Goal: Information Seeking & Learning: Check status

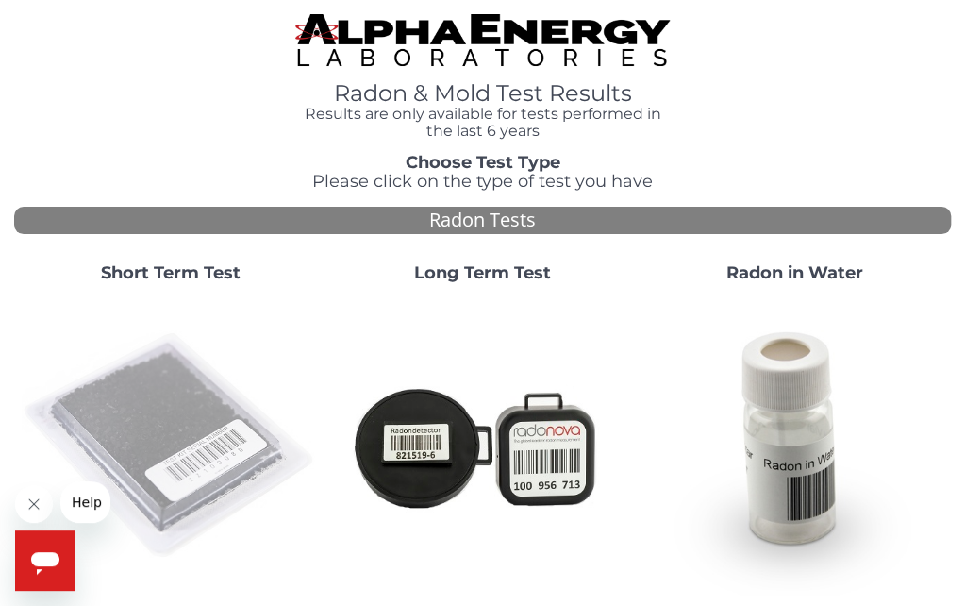
click at [177, 397] on img at bounding box center [170, 445] width 297 height 297
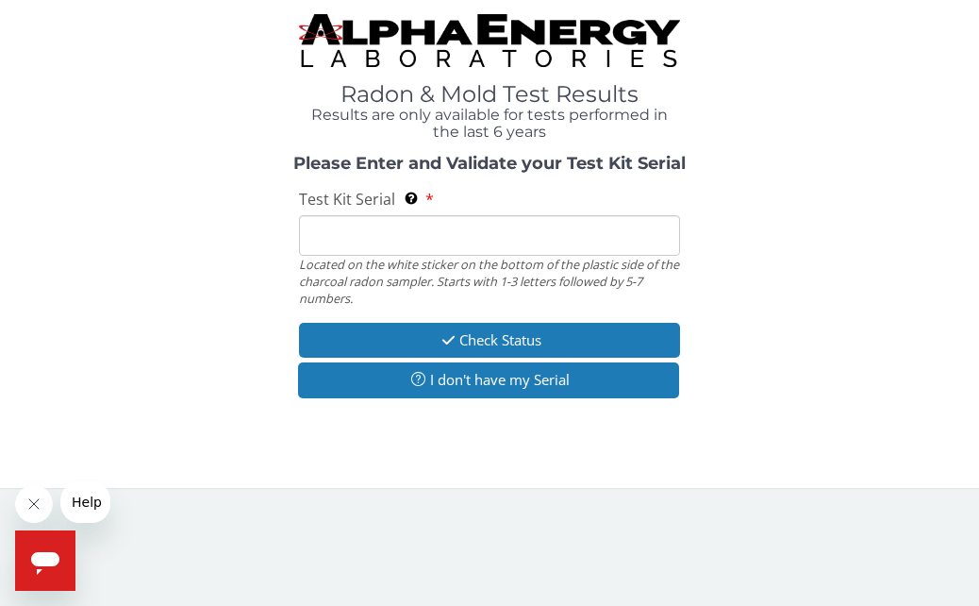
click at [319, 242] on input "Test Kit Serial Located on the white sticker on the bottom of the plastic side …" at bounding box center [489, 235] width 380 height 41
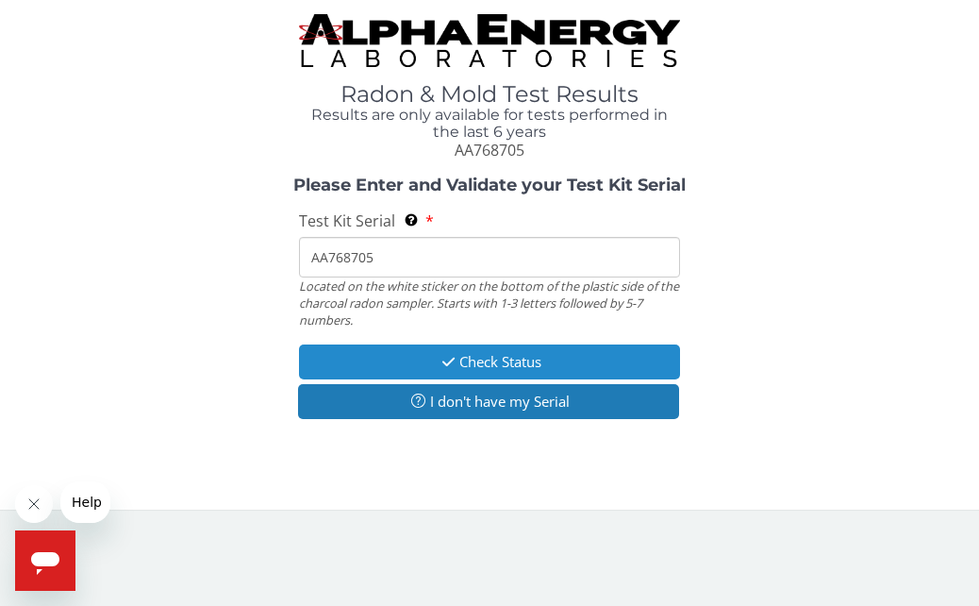
type input "AA768705"
click at [385, 359] on button "Check Status" at bounding box center [489, 361] width 380 height 35
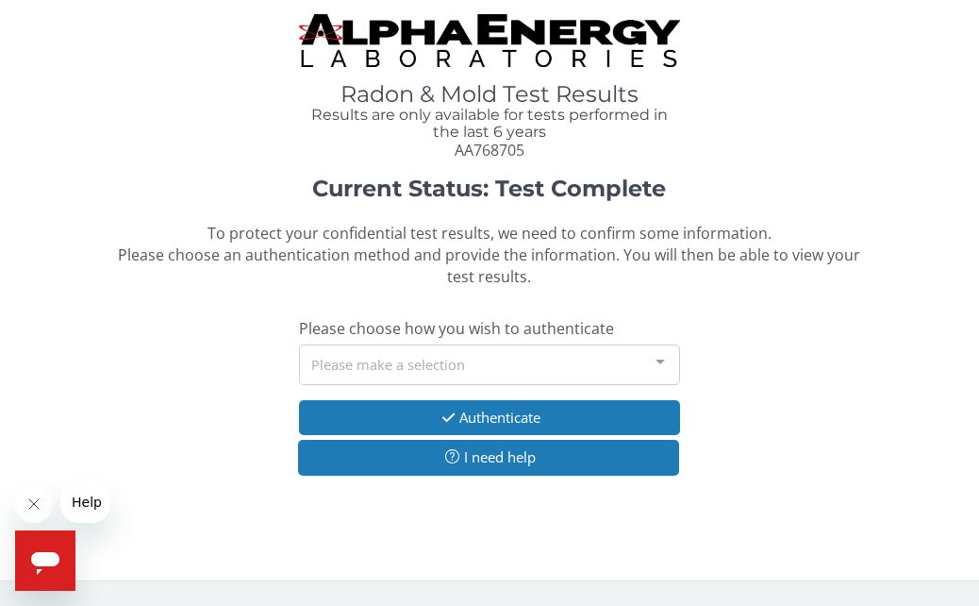
click at [655, 356] on div at bounding box center [661, 363] width 38 height 36
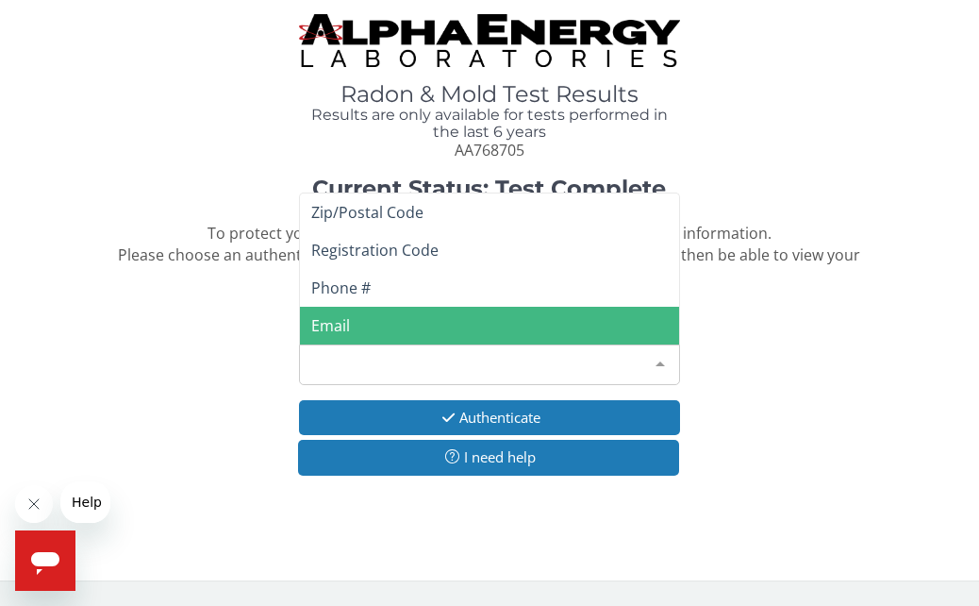
click at [370, 333] on span "Email" at bounding box center [489, 326] width 378 height 38
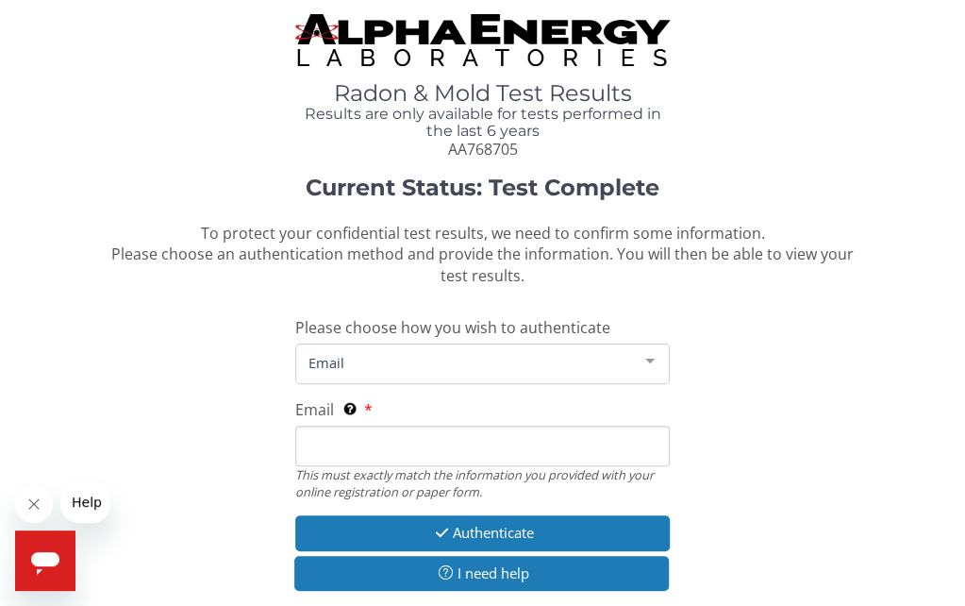
click at [353, 451] on input "Email This must exactly match the information you provided with your online reg…" at bounding box center [482, 446] width 375 height 41
type input "[PERSON_NAME][EMAIL_ADDRESS][DOMAIN_NAME]"
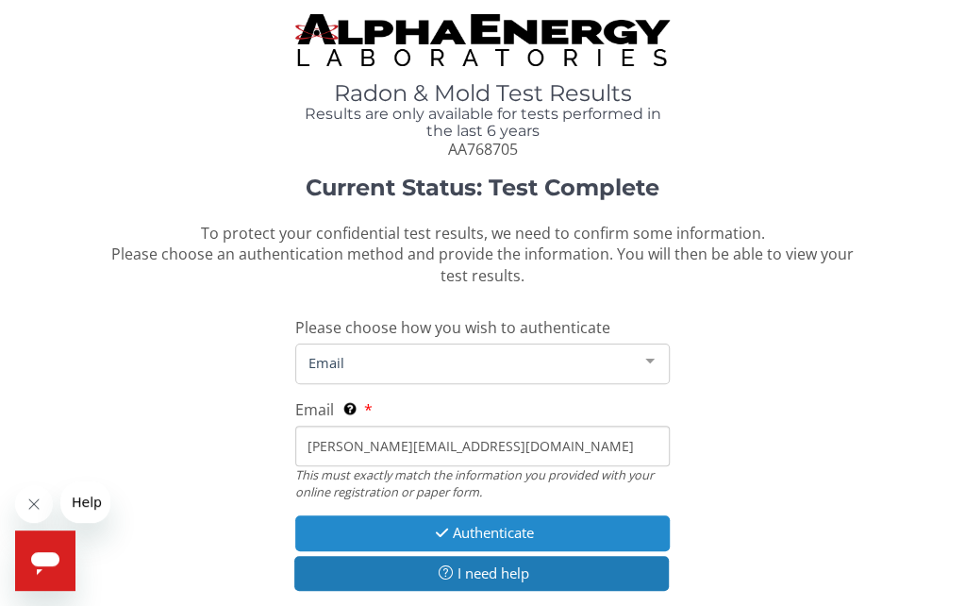
click at [409, 523] on button "Authenticate" at bounding box center [482, 532] width 375 height 35
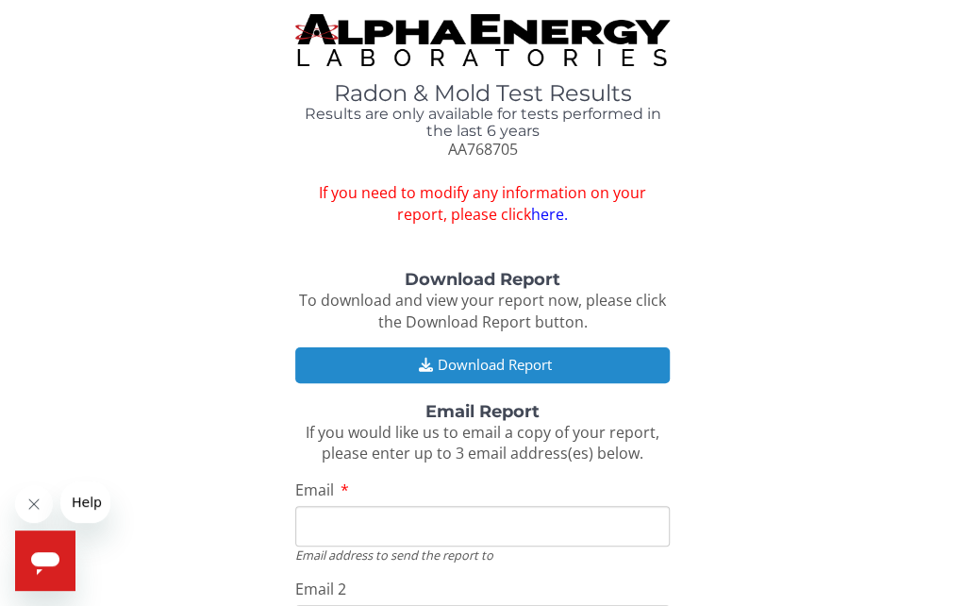
click at [426, 363] on icon "button" at bounding box center [425, 365] width 24 height 14
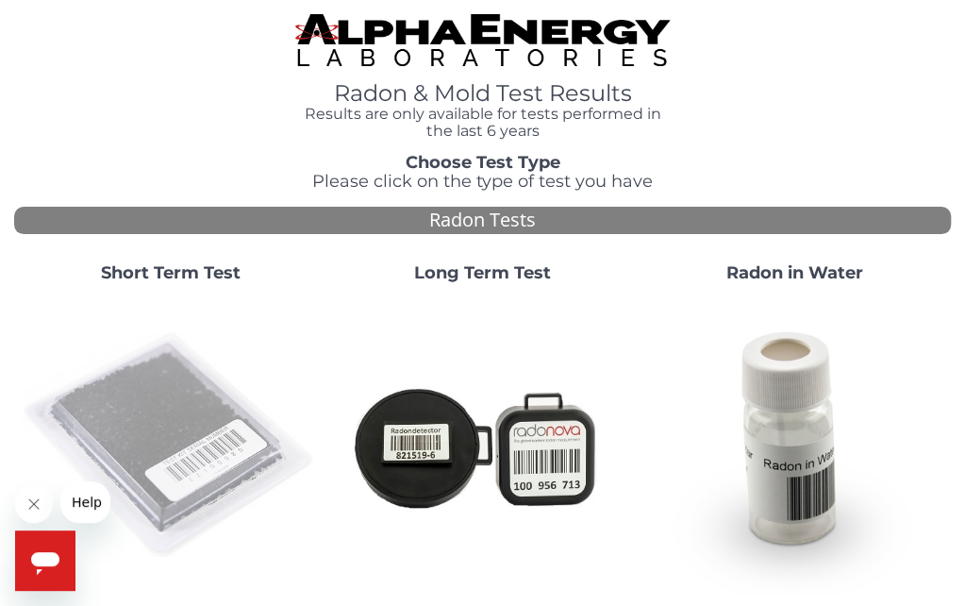
click at [187, 382] on img at bounding box center [170, 445] width 297 height 297
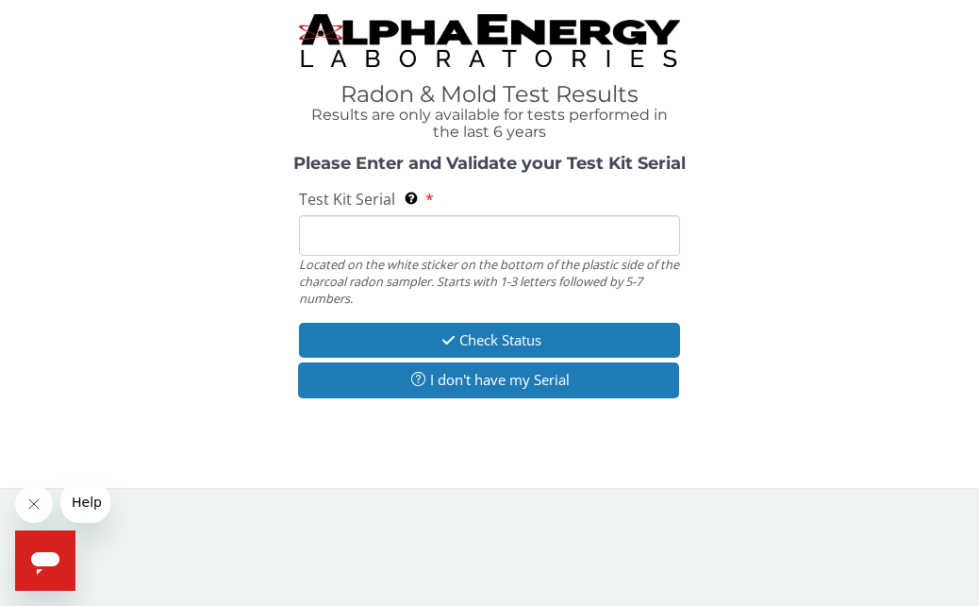
click at [346, 230] on input "Test Kit Serial Located on the white sticker on the bottom of the plastic side …" at bounding box center [489, 235] width 380 height 41
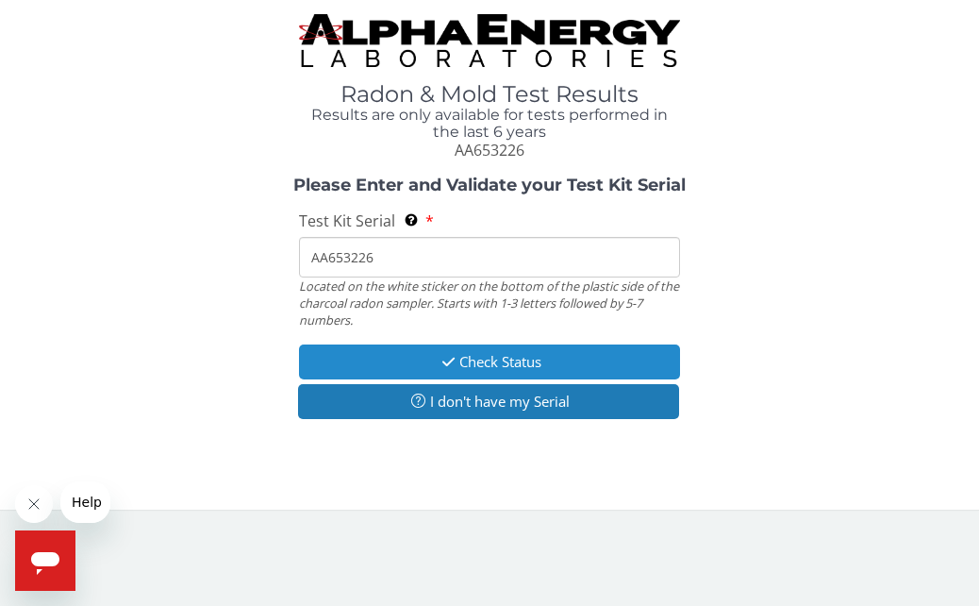
type input "AA653226"
click at [401, 360] on button "Check Status" at bounding box center [489, 361] width 380 height 35
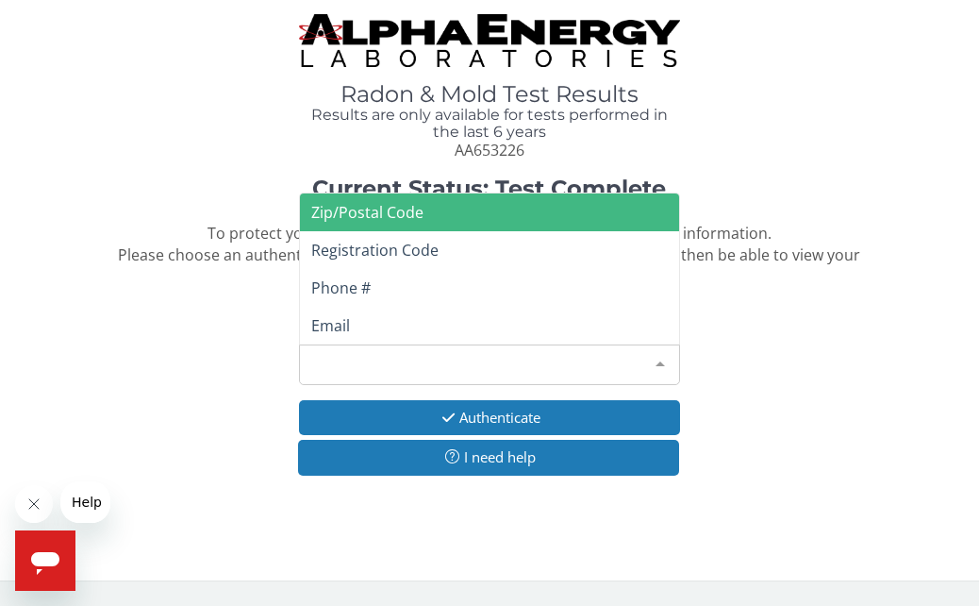
click at [660, 359] on div at bounding box center [661, 363] width 38 height 36
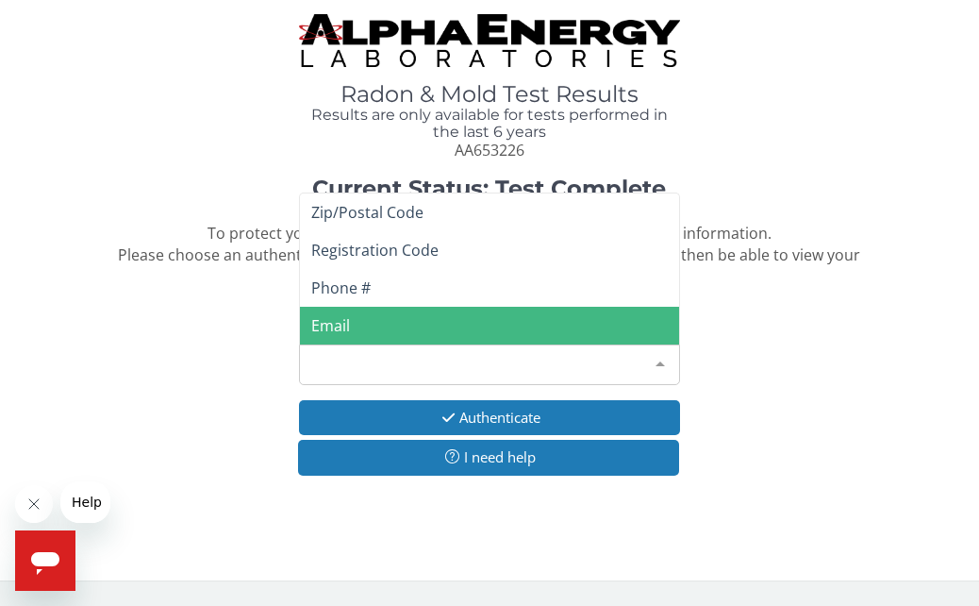
click at [359, 326] on span "Email" at bounding box center [489, 326] width 378 height 38
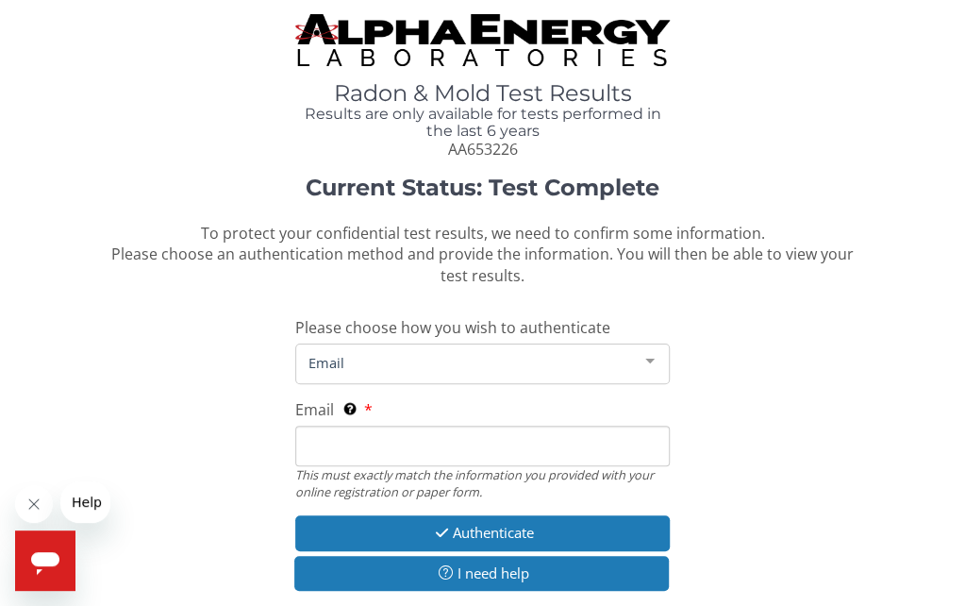
click at [414, 446] on input "Email This must exactly match the information you provided with your online reg…" at bounding box center [482, 446] width 375 height 41
type input "[PERSON_NAME][EMAIL_ADDRESS][DOMAIN_NAME]"
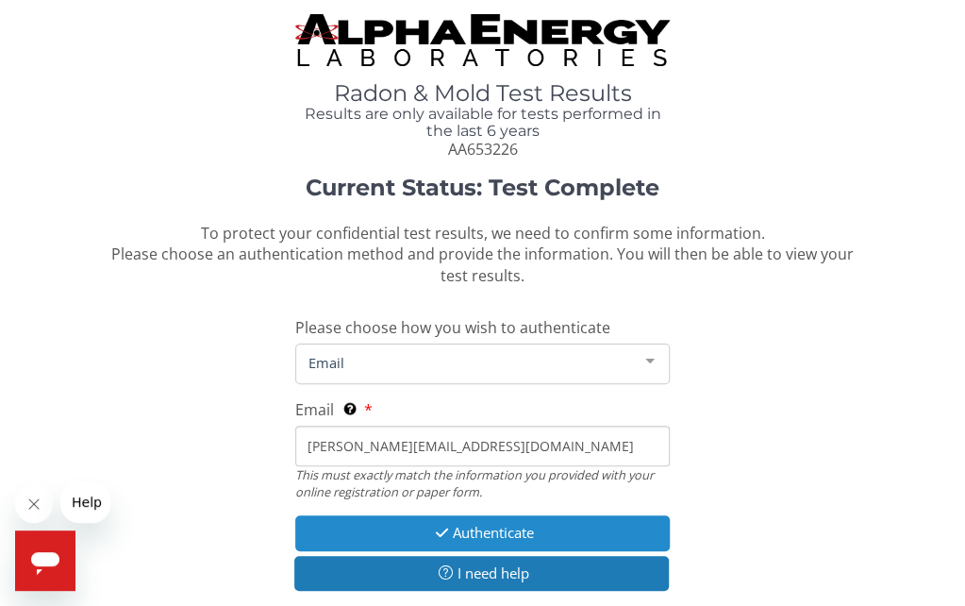
click at [438, 531] on icon "button" at bounding box center [442, 533] width 22 height 14
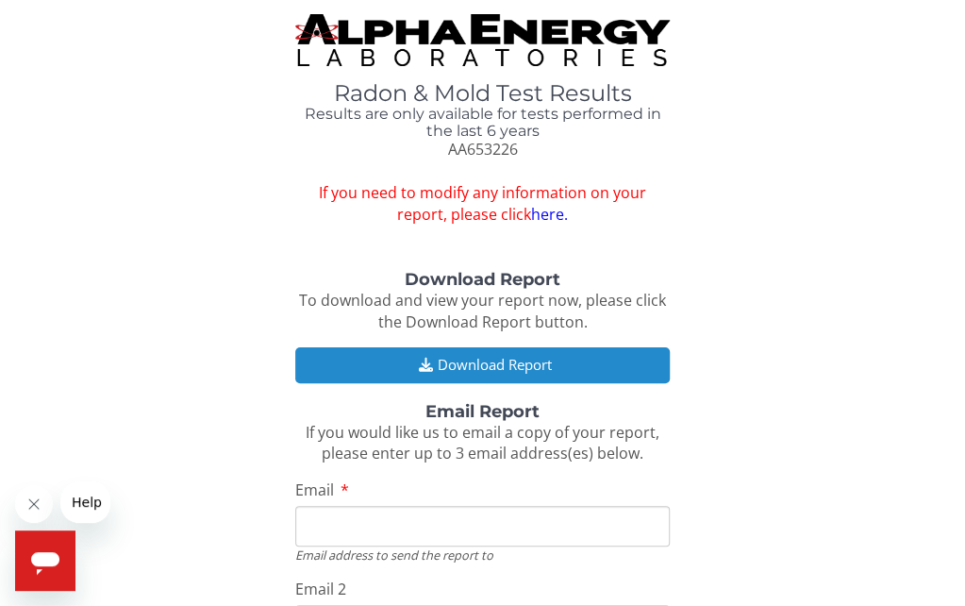
click at [383, 363] on button "Download Report" at bounding box center [482, 364] width 375 height 35
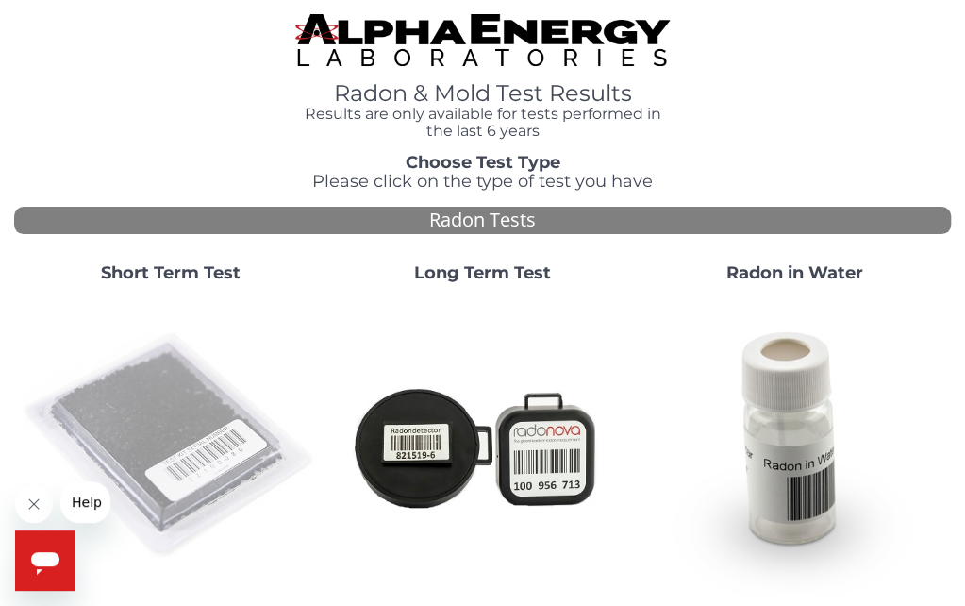
click at [145, 386] on img at bounding box center [170, 445] width 297 height 297
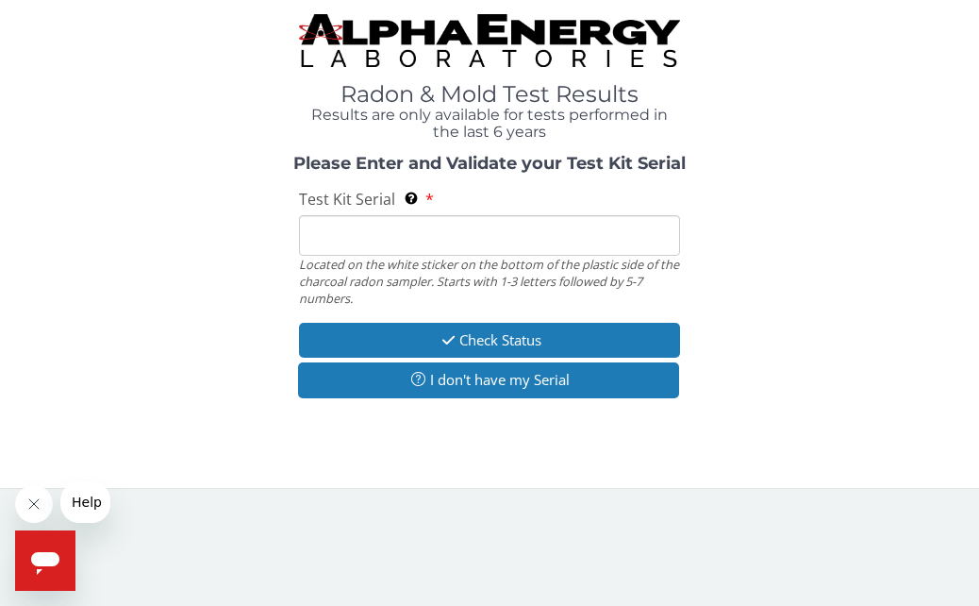
click at [329, 224] on input "Test Kit Serial Located on the white sticker on the bottom of the plastic side …" at bounding box center [489, 235] width 380 height 41
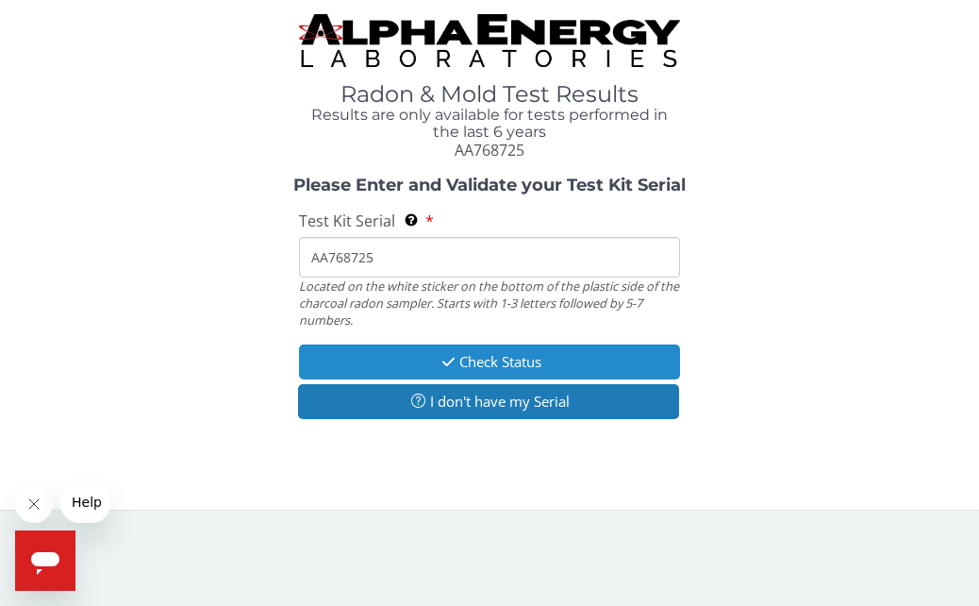
type input "AA768725"
click at [404, 361] on button "Check Status" at bounding box center [489, 361] width 380 height 35
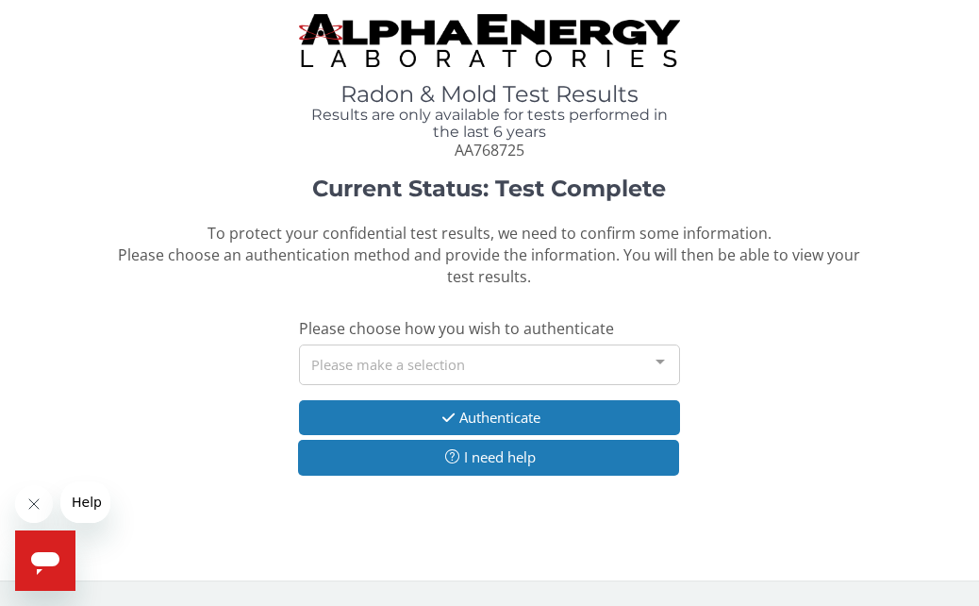
click at [660, 362] on div at bounding box center [661, 363] width 38 height 36
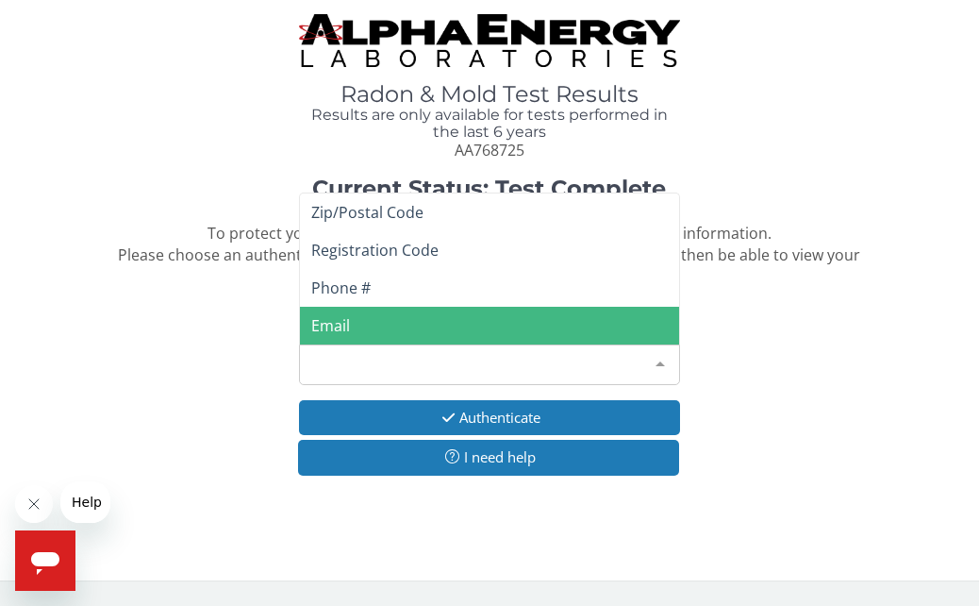
click at [476, 319] on span "Email" at bounding box center [489, 326] width 378 height 38
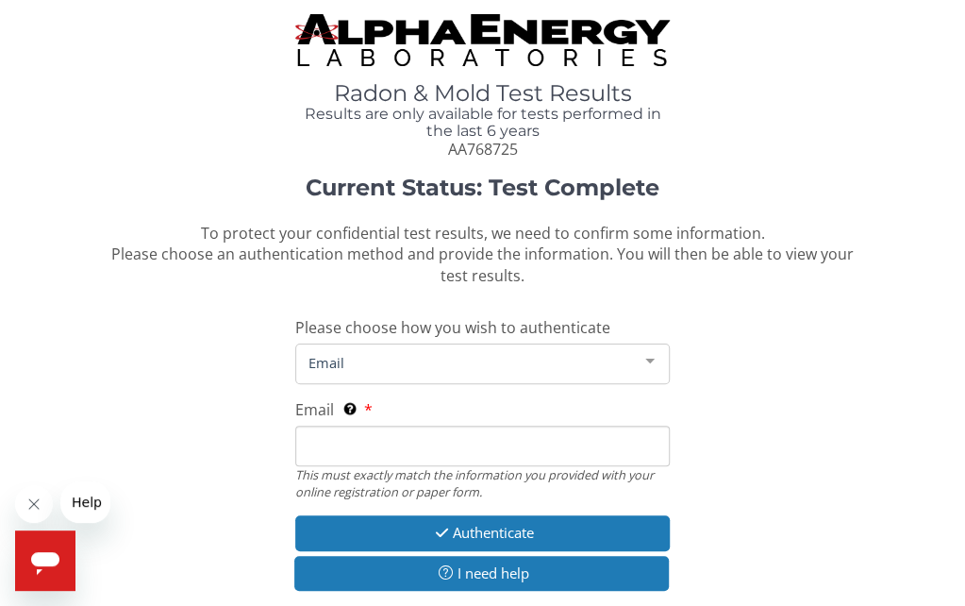
click at [355, 433] on input "Email This must exactly match the information you provided with your online reg…" at bounding box center [482, 446] width 375 height 41
type input "[PERSON_NAME][EMAIL_ADDRESS][DOMAIN_NAME]"
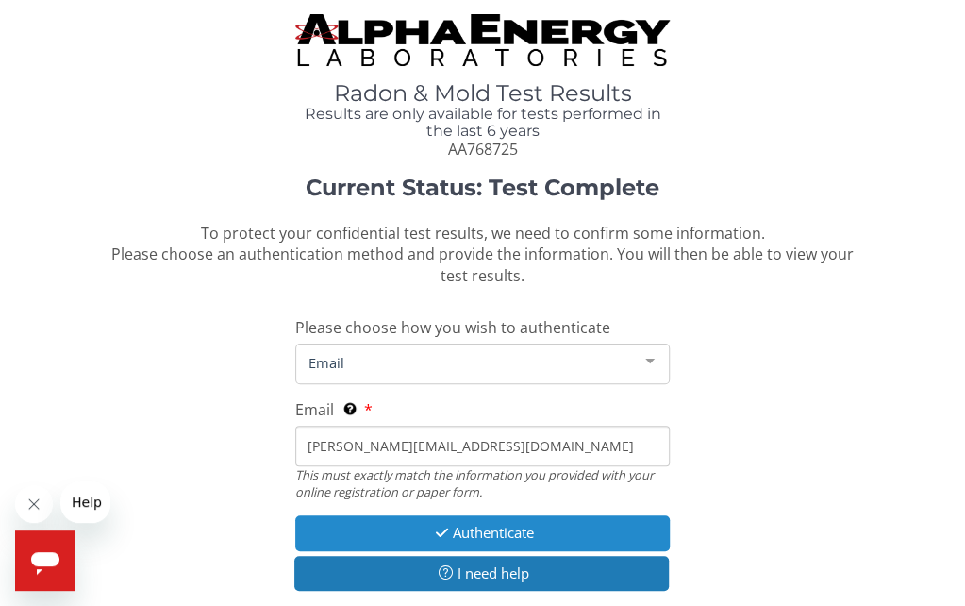
click at [446, 531] on icon "button" at bounding box center [442, 533] width 22 height 14
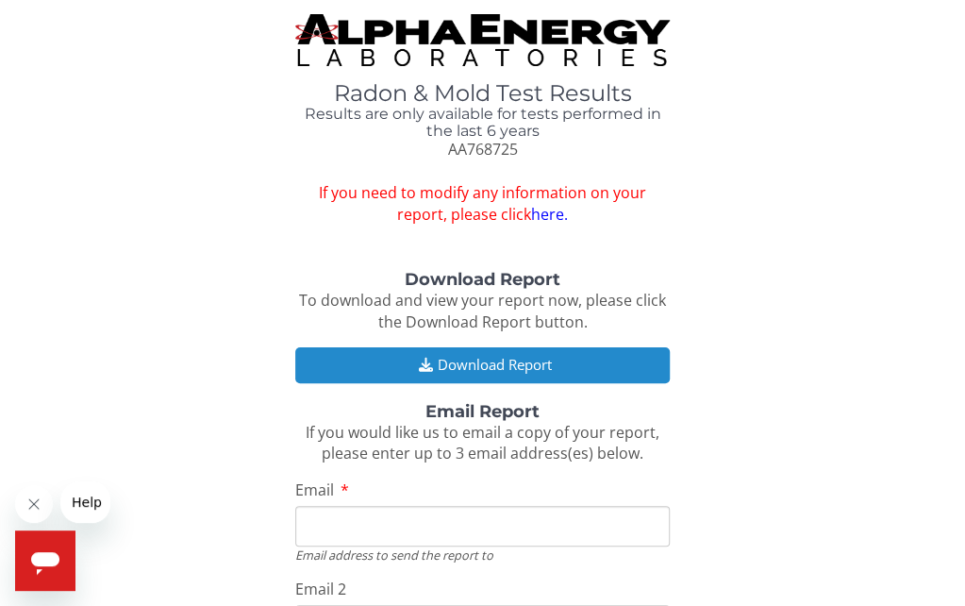
click at [363, 353] on button "Download Report" at bounding box center [482, 364] width 375 height 35
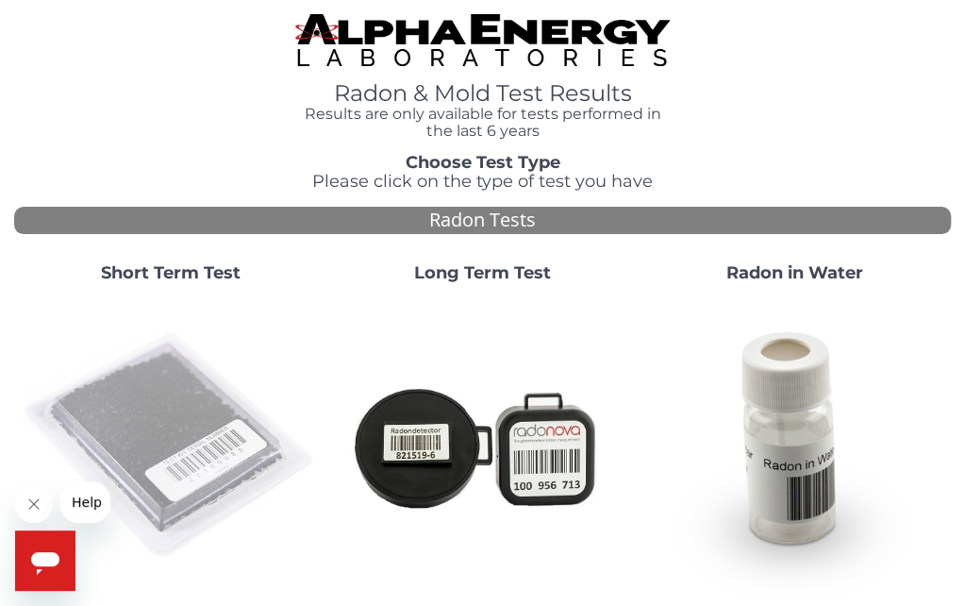
click at [183, 398] on img at bounding box center [170, 445] width 297 height 297
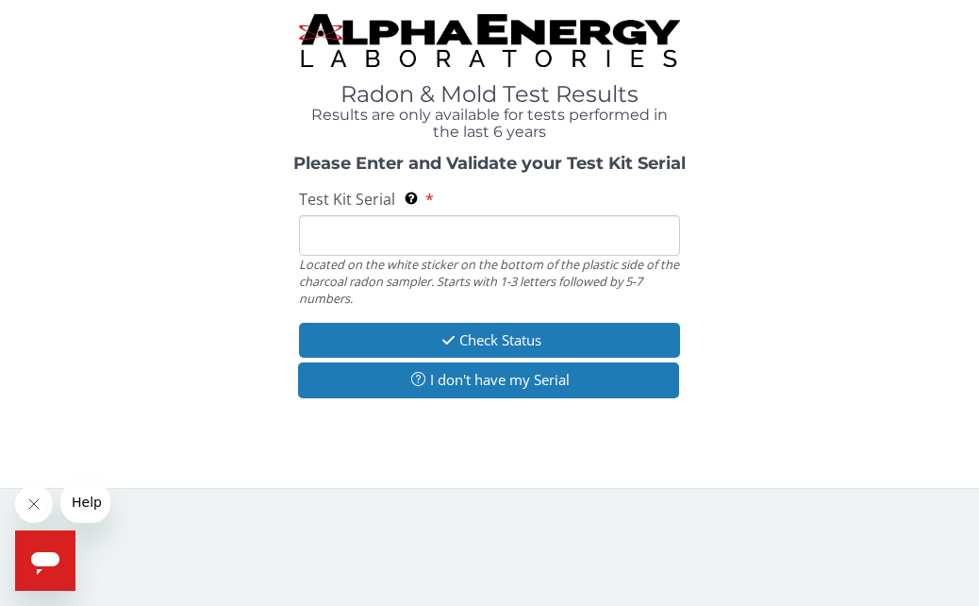
click at [321, 242] on input "Test Kit Serial Located on the white sticker on the bottom of the plastic side …" at bounding box center [489, 235] width 380 height 41
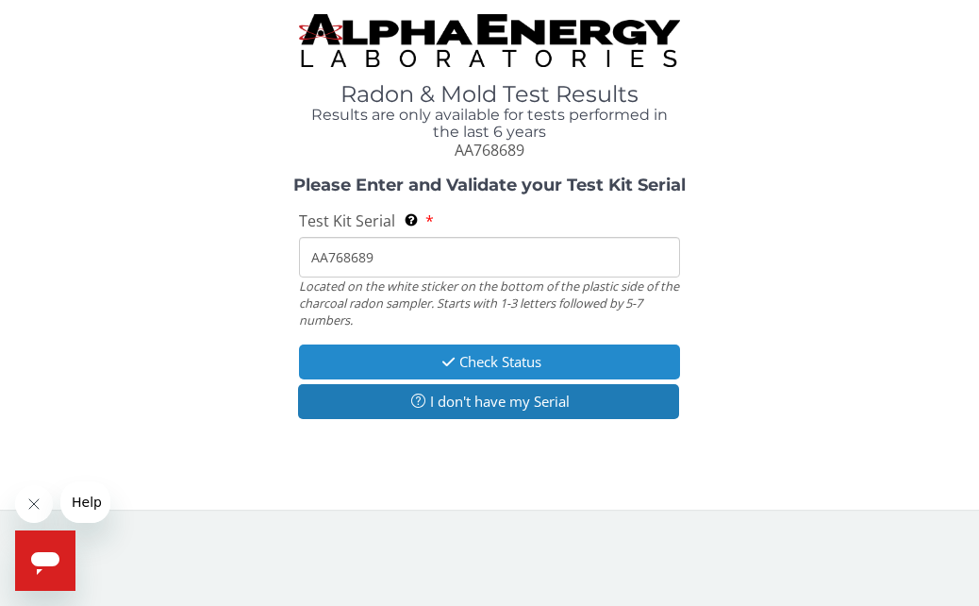
type input "AA768689"
click at [359, 363] on button "Check Status" at bounding box center [489, 361] width 380 height 35
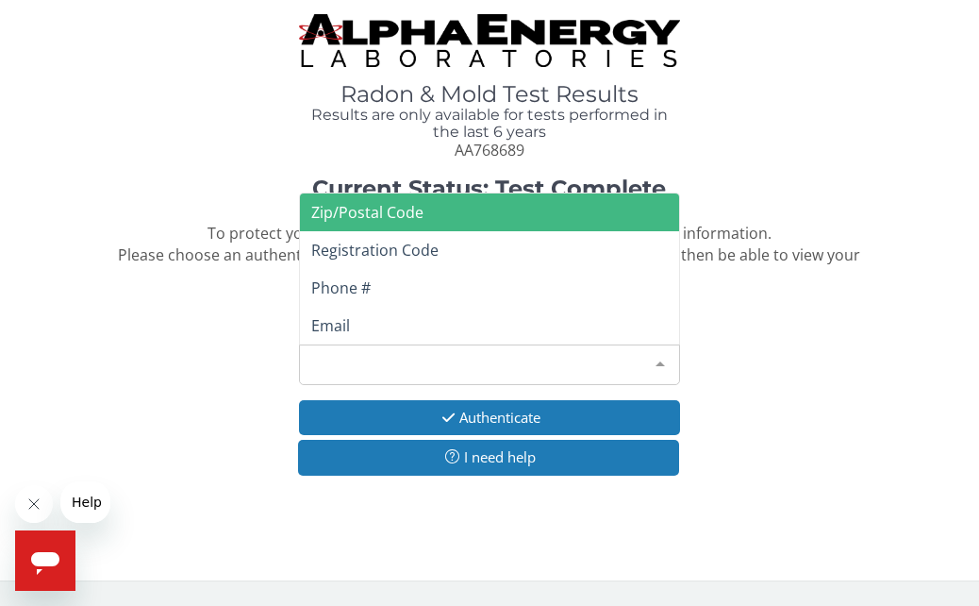
click at [655, 358] on div at bounding box center [661, 363] width 38 height 36
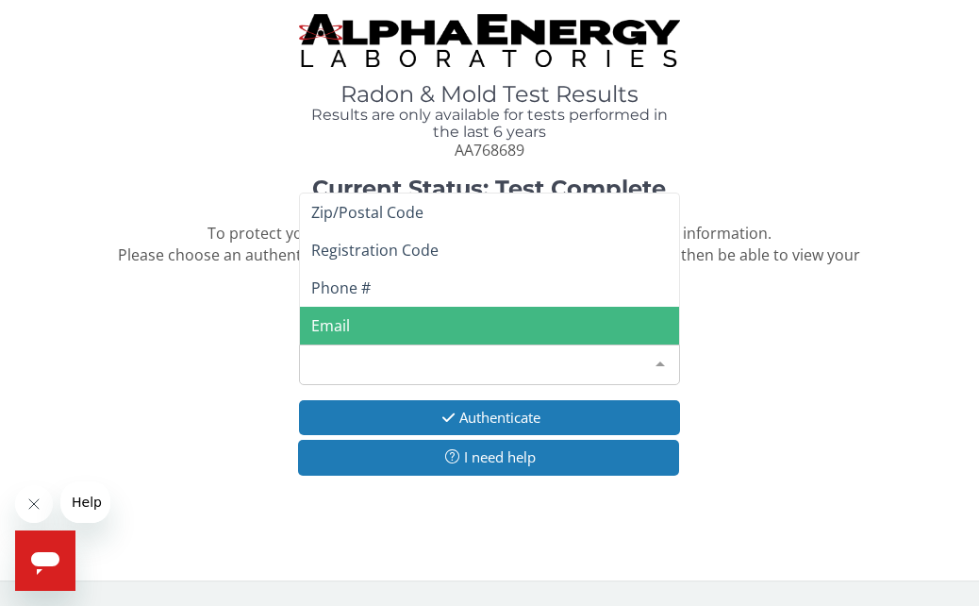
click at [430, 322] on span "Email" at bounding box center [489, 326] width 378 height 38
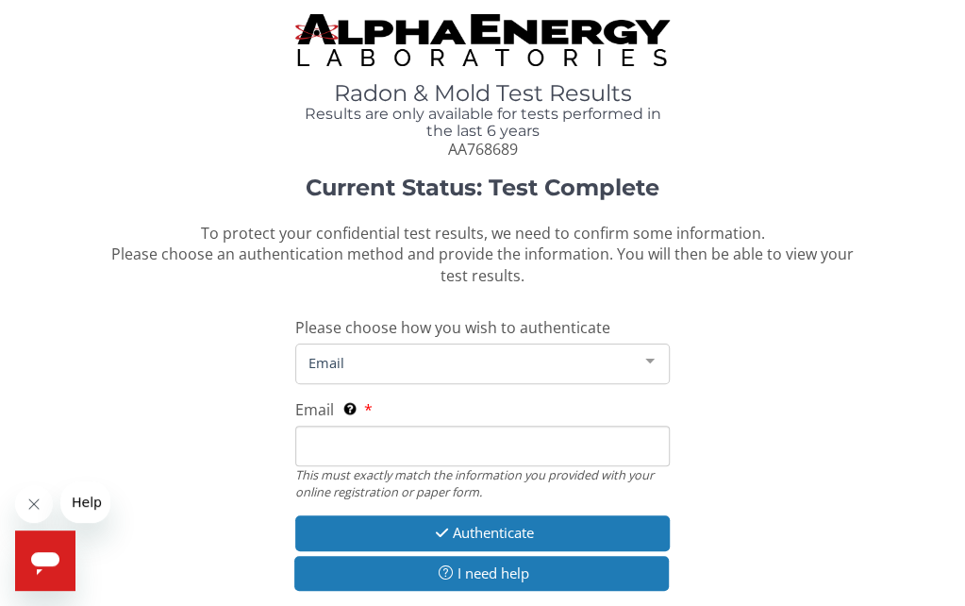
click at [373, 441] on input "Email This must exactly match the information you provided with your online reg…" at bounding box center [482, 446] width 375 height 41
type input "[PERSON_NAME][EMAIL_ADDRESS][DOMAIN_NAME]"
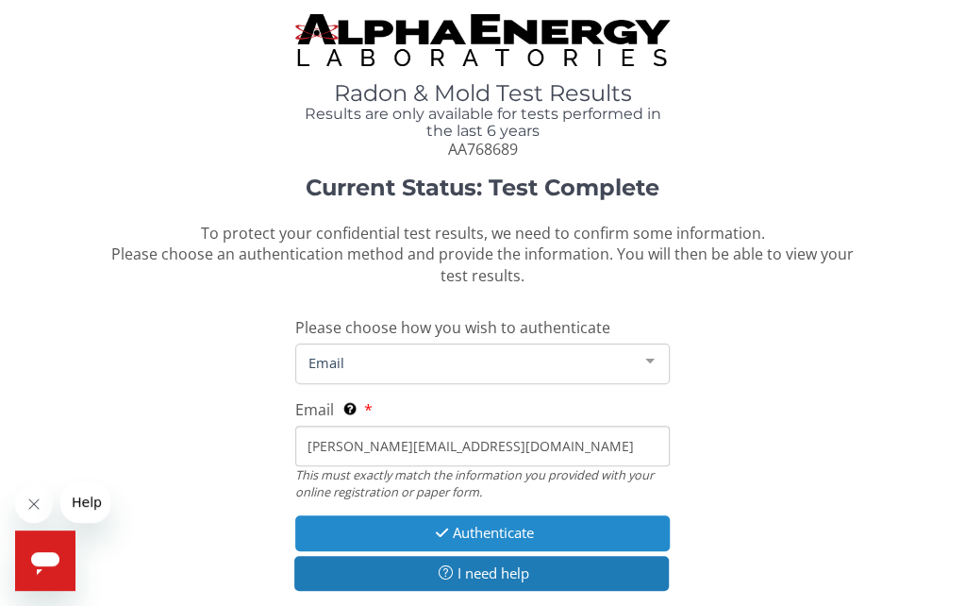
click at [455, 525] on button "Authenticate" at bounding box center [482, 532] width 375 height 35
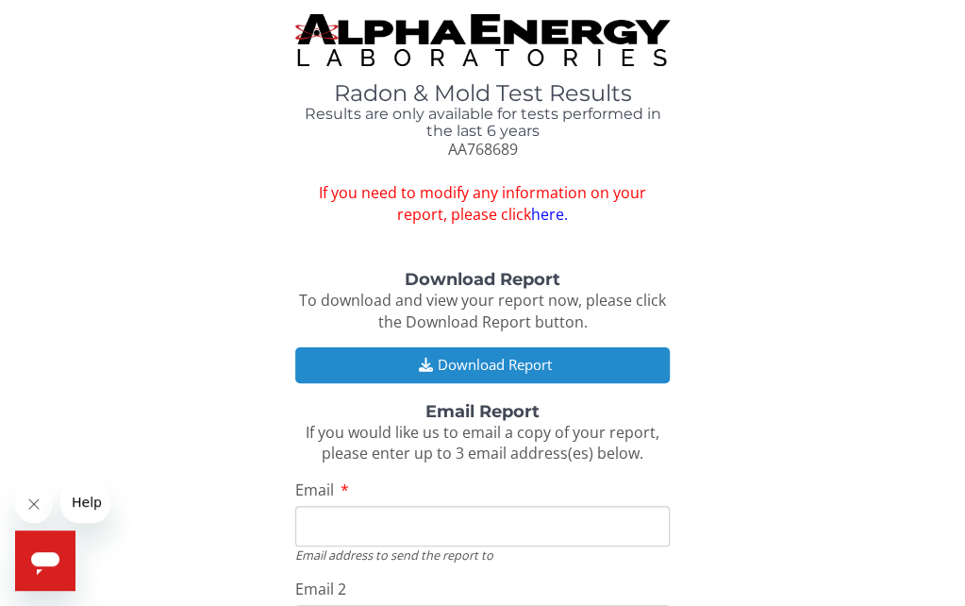
click at [418, 363] on icon "button" at bounding box center [425, 365] width 24 height 14
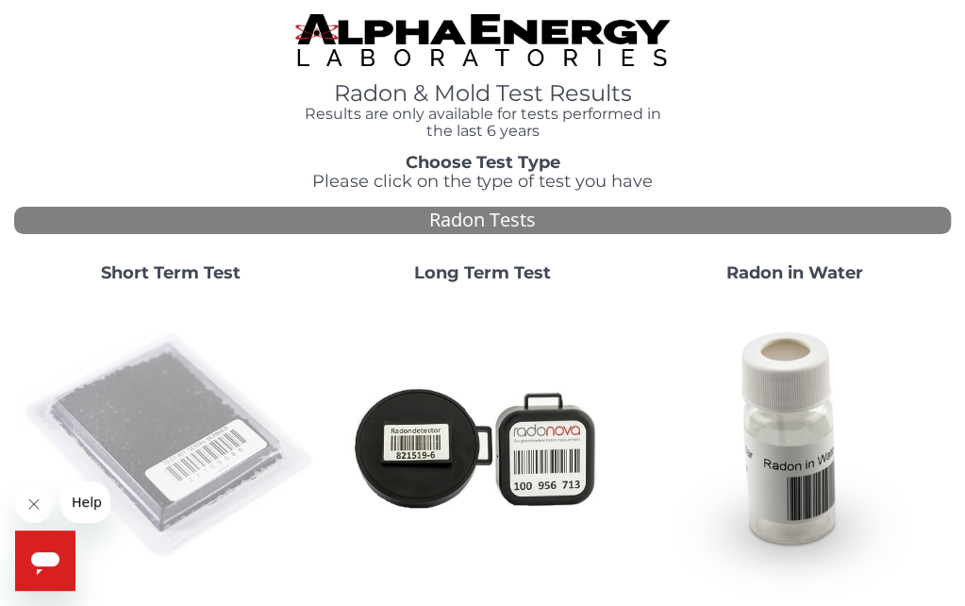
click at [176, 391] on img at bounding box center [170, 445] width 297 height 297
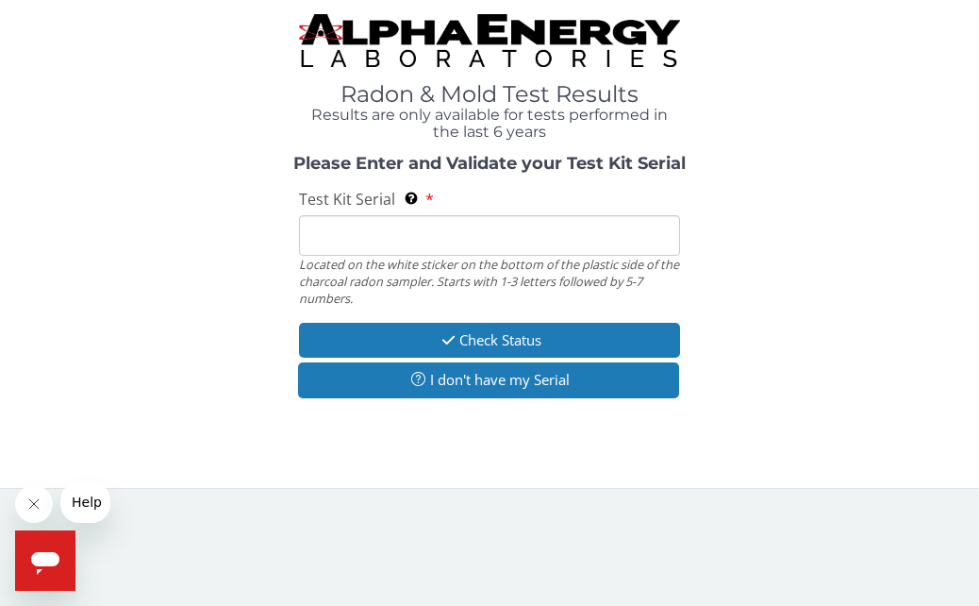
click at [346, 224] on input "Test Kit Serial Located on the white sticker on the bottom of the plastic side …" at bounding box center [489, 235] width 380 height 41
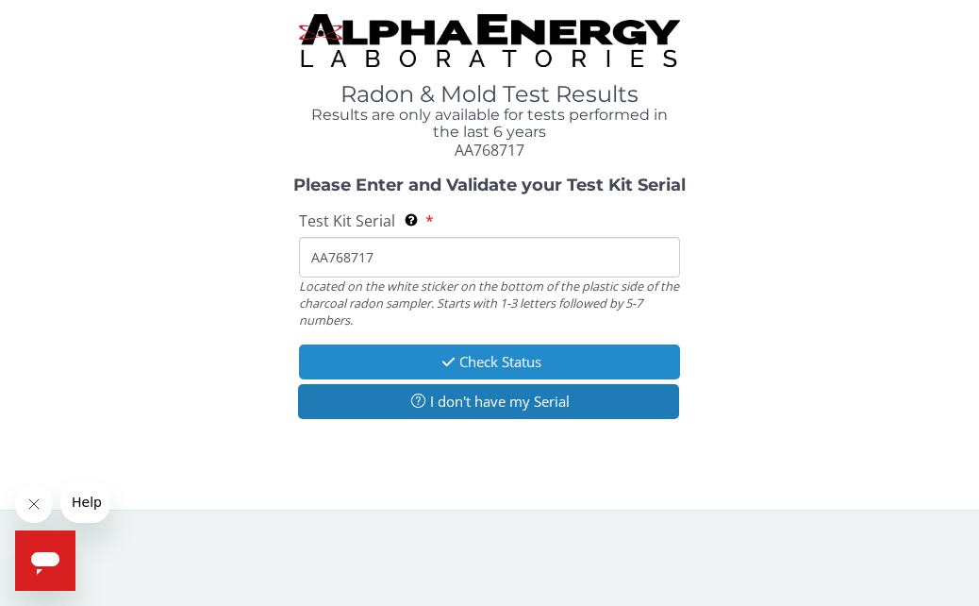
type input "AA768717"
click at [434, 353] on button "Check Status" at bounding box center [489, 361] width 380 height 35
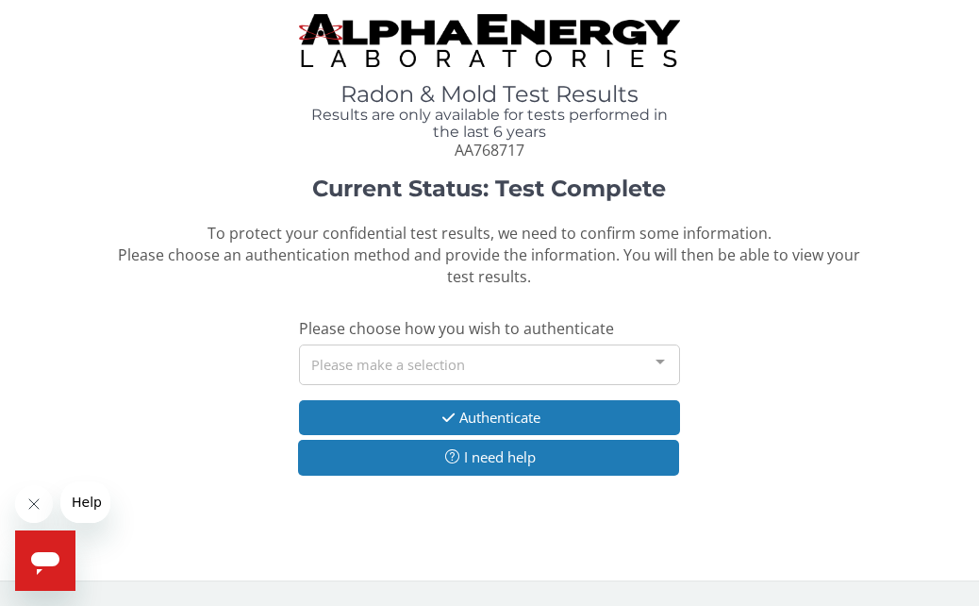
click at [660, 363] on div at bounding box center [661, 363] width 38 height 36
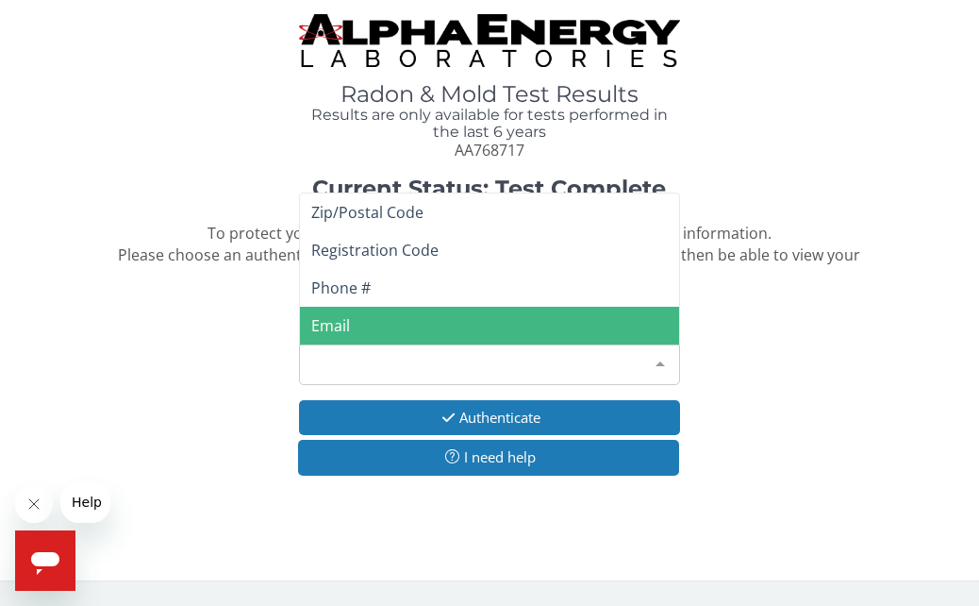
click at [415, 322] on span "Email" at bounding box center [489, 326] width 378 height 38
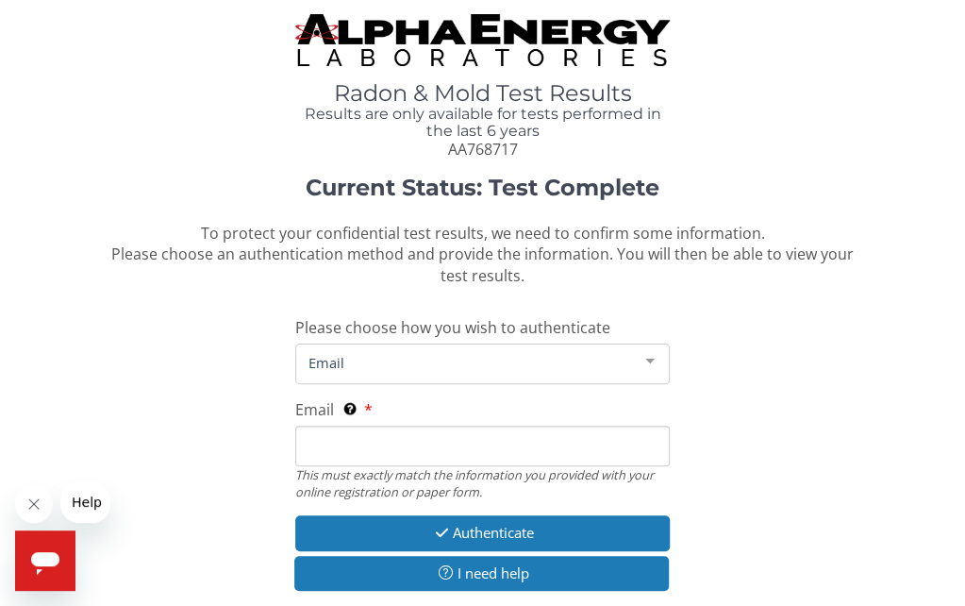
click at [359, 448] on input "Email This must exactly match the information you provided with your online reg…" at bounding box center [482, 446] width 375 height 41
type input "[PERSON_NAME][EMAIL_ADDRESS][DOMAIN_NAME]"
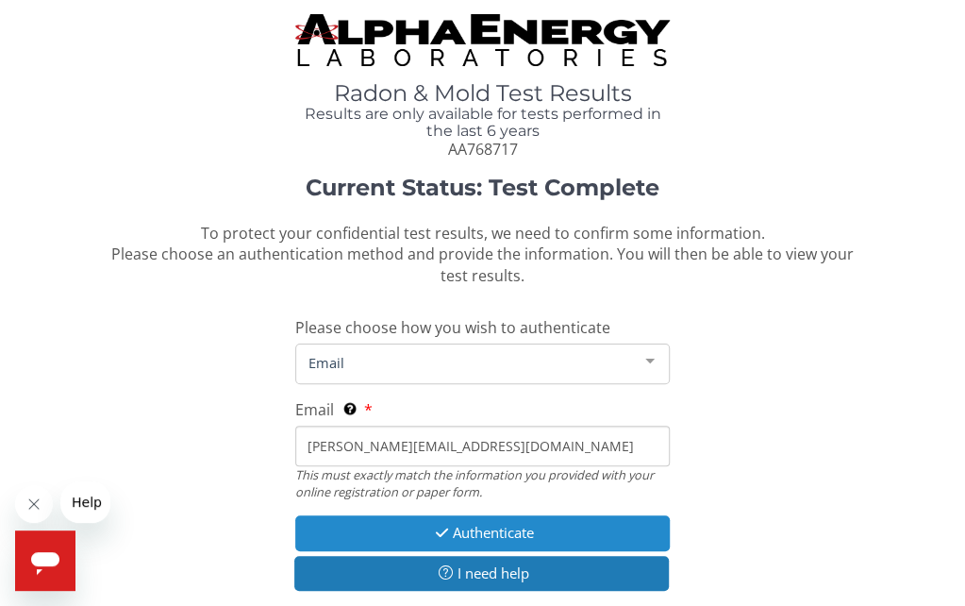
click at [476, 526] on button "Authenticate" at bounding box center [482, 532] width 375 height 35
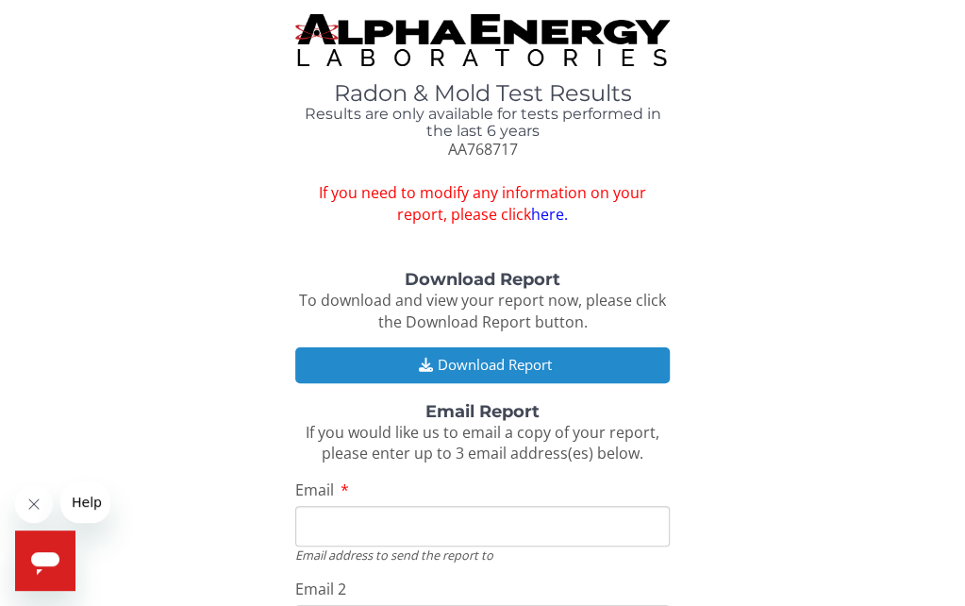
click at [424, 360] on icon "button" at bounding box center [425, 365] width 24 height 14
